Goal: Obtain resource: Download file/media

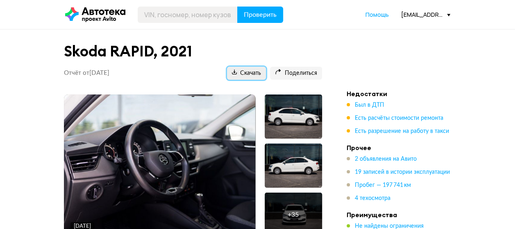
click at [248, 71] on span "Скачать" at bounding box center [246, 74] width 29 height 8
click at [253, 75] on span "Скачать" at bounding box center [246, 74] width 29 height 8
